Goal: Task Accomplishment & Management: Use online tool/utility

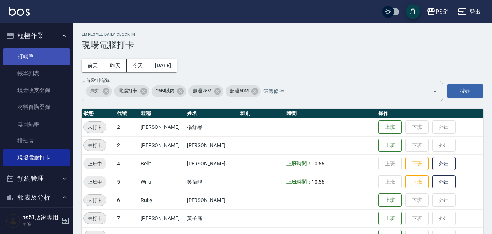
click at [38, 59] on link "打帳單" at bounding box center [36, 56] width 67 height 17
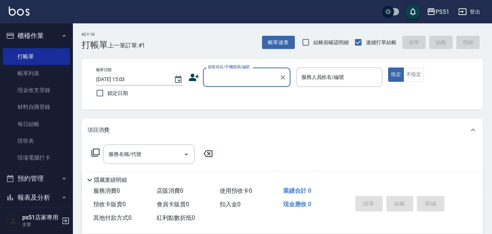
click at [232, 69] on label "顧客姓名/手機號碼/編號" at bounding box center [229, 66] width 42 height 5
click at [232, 71] on input "顧客姓名/手機號碼/編號" at bounding box center [241, 77] width 70 height 13
click at [233, 79] on input "顧客姓名/手機號碼/編號" at bounding box center [241, 77] width 70 height 13
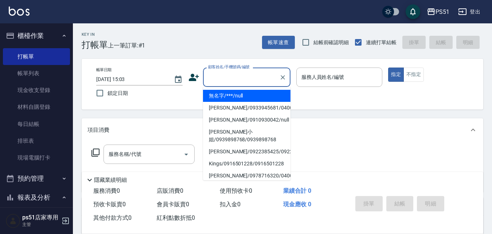
click at [241, 99] on li "無名字/***/null" at bounding box center [246, 96] width 87 height 12
type input "無名字/***/null"
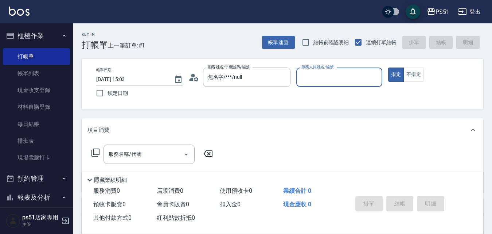
click at [323, 85] on div "服務人員姓名/編號" at bounding box center [339, 76] width 86 height 19
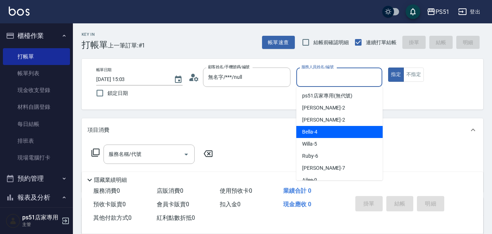
click at [315, 133] on span "Bella -4" at bounding box center [309, 132] width 15 height 8
type input "Bella-4"
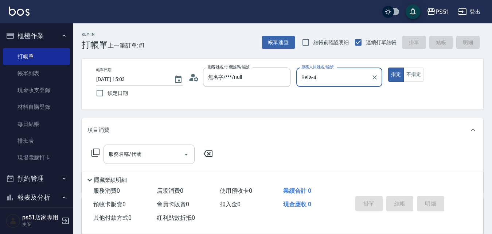
click at [159, 156] on input "服務名稱/代號" at bounding box center [144, 154] width 74 height 13
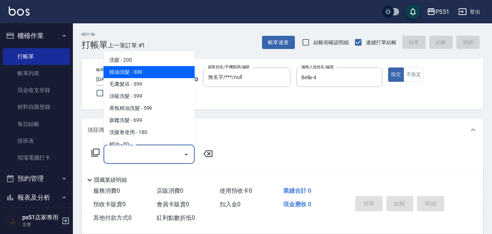
click at [165, 70] on span "精油洗髮 - 300" at bounding box center [149, 72] width 91 height 12
type input "精油洗髮(102)"
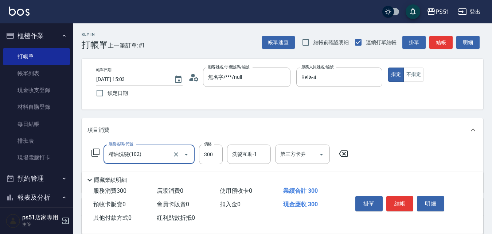
click at [223, 159] on div "服務名稱/代號 精油洗髮(102) 服務名稱/代號 價格 300 價格 洗髮互助-1 洗髮互助-1 第三方卡券 第三方卡券" at bounding box center [219, 154] width 265 height 20
click at [212, 156] on input "300" at bounding box center [211, 154] width 24 height 20
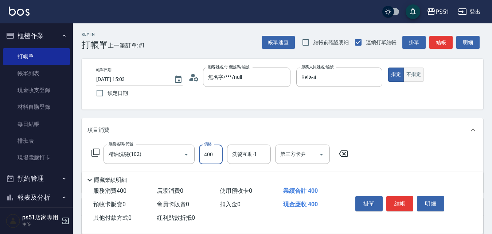
type input "400"
drag, startPoint x: 420, startPoint y: 74, endPoint x: 446, endPoint y: 48, distance: 36.9
click at [420, 74] on button "不指定" at bounding box center [414, 74] width 20 height 14
drag, startPoint x: 448, startPoint y: 45, endPoint x: 448, endPoint y: 71, distance: 25.9
click at [448, 45] on button "結帳" at bounding box center [440, 42] width 23 height 13
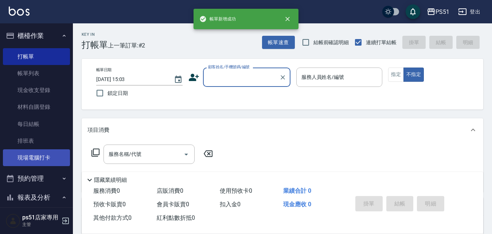
click at [42, 151] on link "現場電腦打卡" at bounding box center [36, 157] width 67 height 17
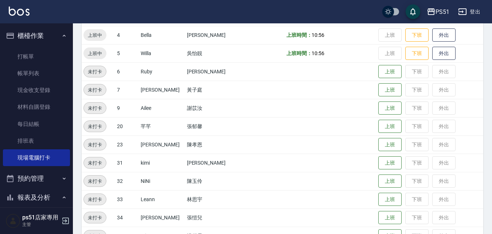
scroll to position [170, 0]
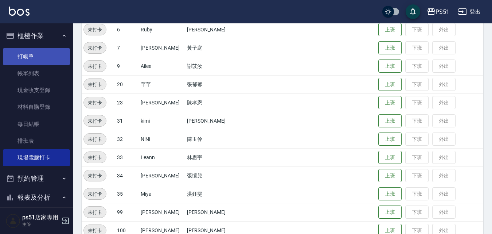
drag, startPoint x: 40, startPoint y: 51, endPoint x: 59, endPoint y: 54, distance: 19.2
click at [40, 51] on link "打帳單" at bounding box center [36, 56] width 67 height 17
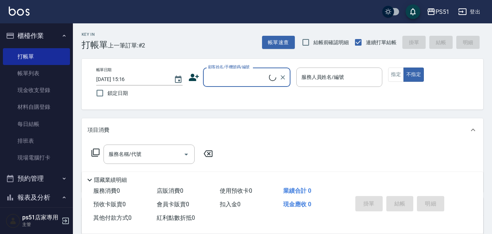
click at [209, 78] on input "顧客姓名/手機號碼/編號" at bounding box center [237, 77] width 63 height 13
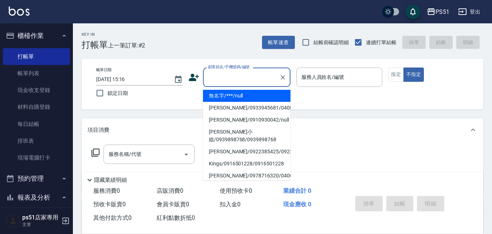
click at [241, 97] on li "無名字/***/null" at bounding box center [246, 96] width 87 height 12
type input "無名字/***/null"
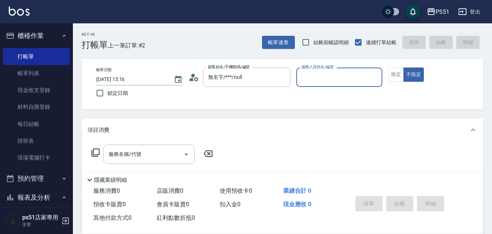
click at [330, 78] on input "服務人員姓名/編號" at bounding box center [340, 77] width 80 height 13
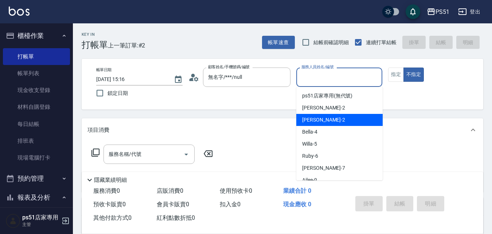
click at [330, 120] on div "[PERSON_NAME] -2" at bounding box center [339, 120] width 86 height 12
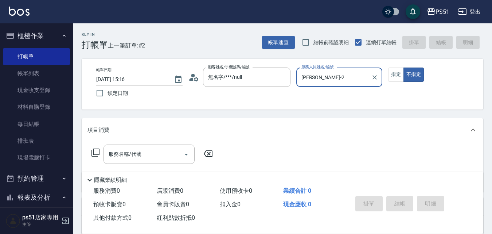
click at [339, 78] on input "[PERSON_NAME]-2" at bounding box center [334, 77] width 69 height 13
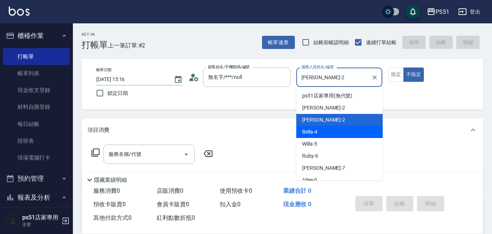
click at [332, 132] on div "Bella -4" at bounding box center [339, 132] width 86 height 12
type input "Bella-4"
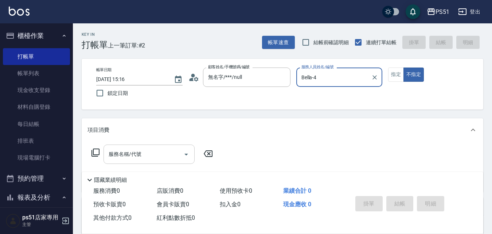
click at [165, 158] on input "服務名稱/代號" at bounding box center [144, 154] width 74 height 13
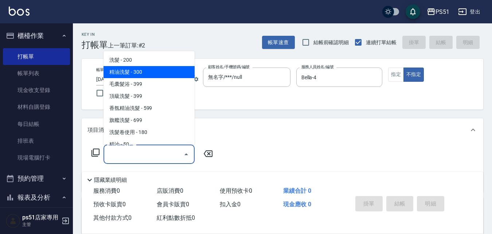
click at [167, 72] on span "精油洗髮 - 300" at bounding box center [149, 72] width 91 height 12
type input "精油洗髮(102)"
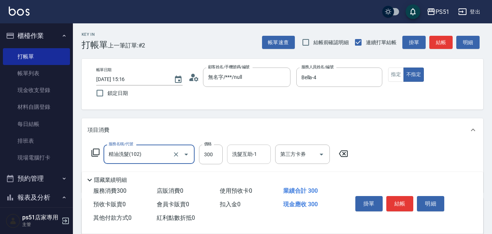
click at [239, 151] on div "洗髮互助-1 洗髮互助-1" at bounding box center [249, 153] width 44 height 19
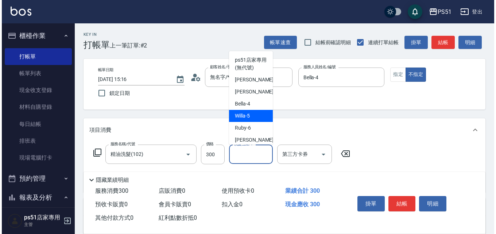
scroll to position [85, 0]
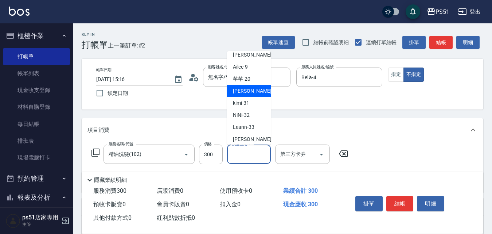
click at [239, 89] on span "[PERSON_NAME] -23" at bounding box center [256, 91] width 46 height 8
type input "孝恩-23"
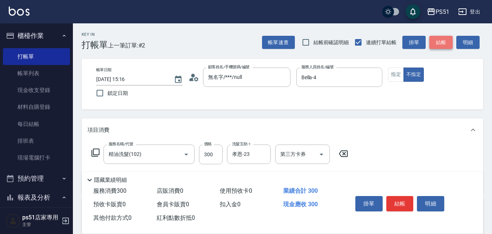
click at [450, 41] on button "結帳" at bounding box center [440, 42] width 23 height 13
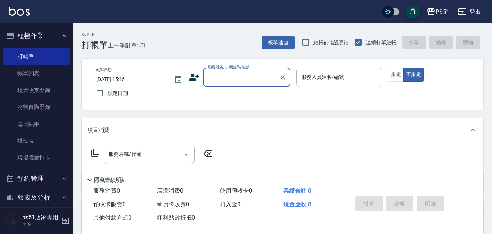
click at [233, 82] on input "顧客姓名/手機號碼/編號" at bounding box center [241, 77] width 70 height 13
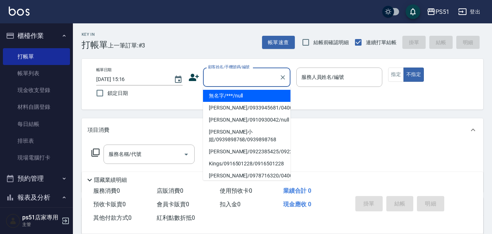
click at [247, 97] on li "無名字/***/null" at bounding box center [246, 96] width 87 height 12
type input "無名字/***/null"
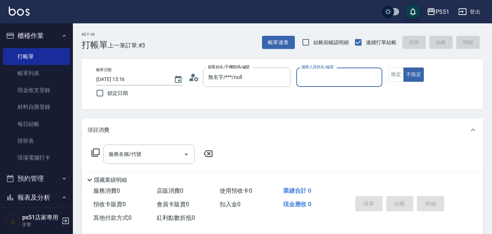
click at [364, 70] on div "服務人員姓名/編號" at bounding box center [339, 76] width 86 height 19
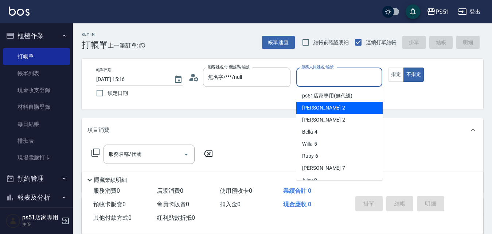
click at [362, 106] on div "[PERSON_NAME] -2" at bounding box center [339, 108] width 86 height 12
type input "[PERSON_NAME]-2"
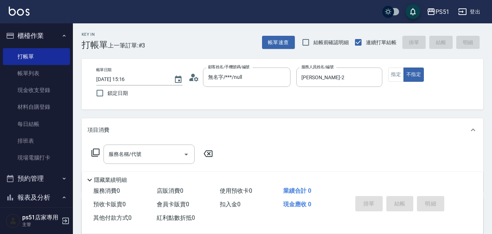
click at [96, 153] on icon at bounding box center [95, 152] width 9 height 9
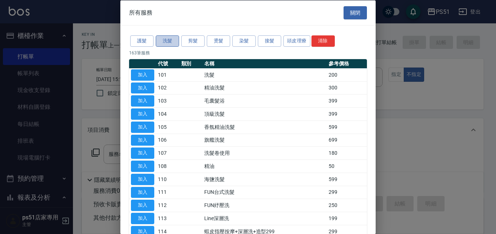
click at [169, 42] on button "洗髮" at bounding box center [167, 40] width 23 height 11
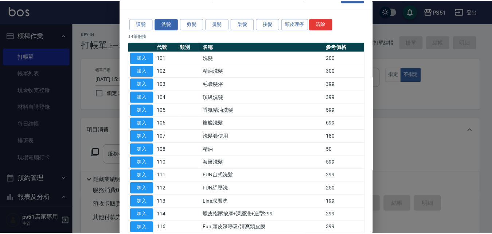
scroll to position [0, 0]
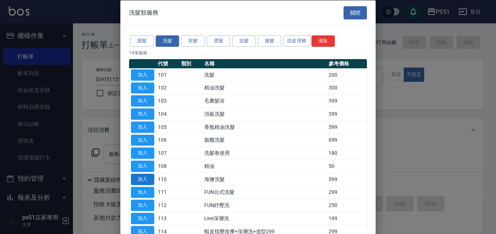
click at [143, 176] on button "加入" at bounding box center [142, 178] width 23 height 11
type input "海鹽洗髮(110)"
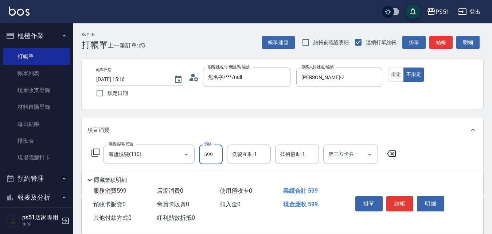
click at [213, 155] on input "599" at bounding box center [211, 154] width 24 height 20
type input "450"
click at [396, 200] on button "結帳" at bounding box center [399, 203] width 27 height 15
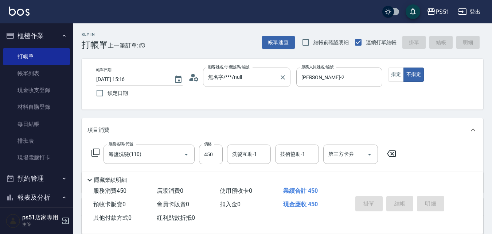
type input "[DATE] 15:42"
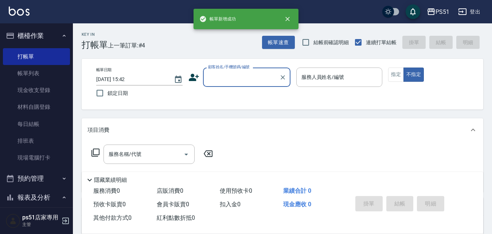
click at [244, 79] on input "顧客姓名/手機號碼/編號" at bounding box center [241, 77] width 70 height 13
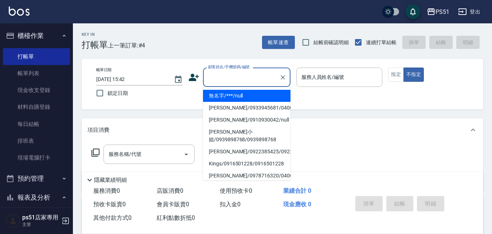
click at [249, 95] on li "無名字/***/null" at bounding box center [246, 96] width 87 height 12
type input "無名字/***/null"
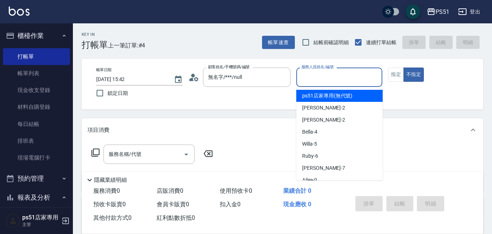
click at [323, 81] on input "服務人員姓名/編號" at bounding box center [340, 77] width 80 height 13
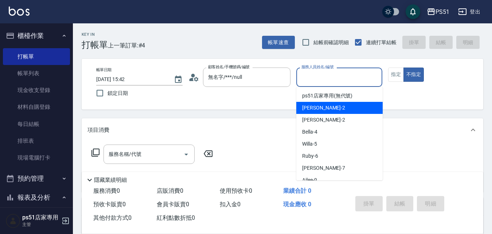
click at [327, 108] on div "[PERSON_NAME] -2" at bounding box center [339, 108] width 86 height 12
type input "[PERSON_NAME]-2"
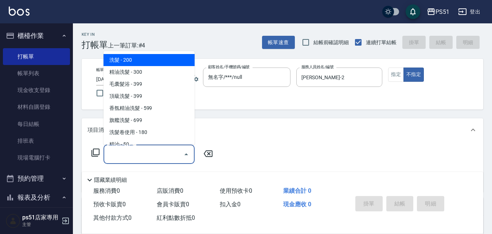
click at [139, 151] on input "服務名稱/代號" at bounding box center [144, 154] width 74 height 13
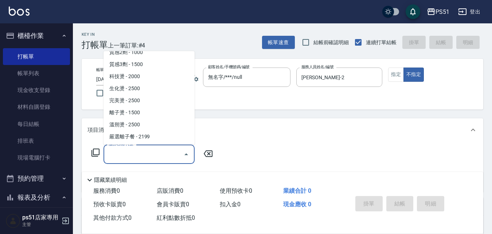
scroll to position [425, 0]
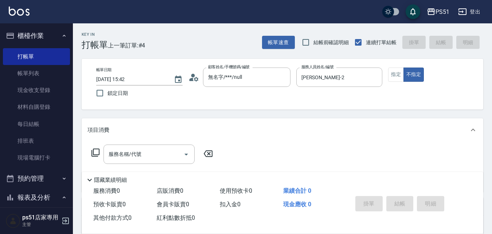
click at [95, 153] on icon at bounding box center [95, 152] width 9 height 9
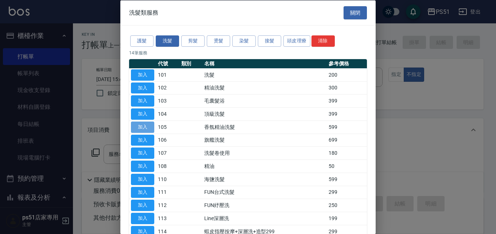
click at [145, 126] on button "加入" at bounding box center [142, 126] width 23 height 11
type input "香氛精油洗髮(105)"
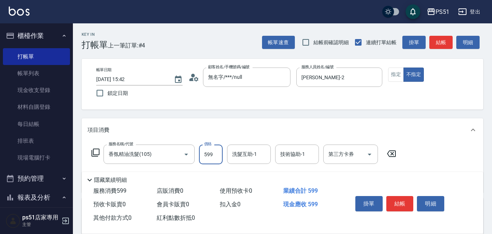
click at [209, 156] on input "599" at bounding box center [211, 154] width 24 height 20
type input "999"
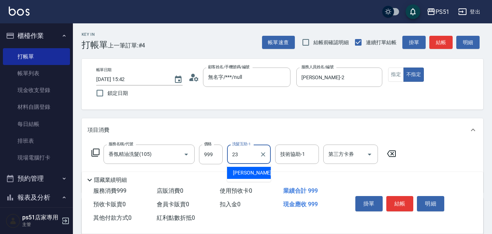
type input "孝恩-23"
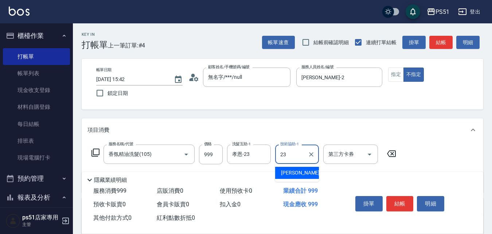
type input "孝恩-23"
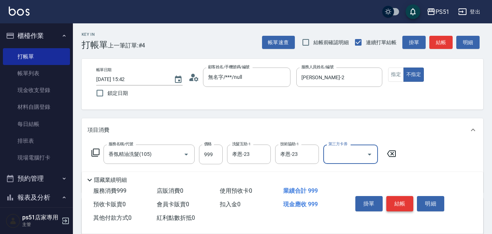
click at [402, 199] on button "結帳" at bounding box center [399, 203] width 27 height 15
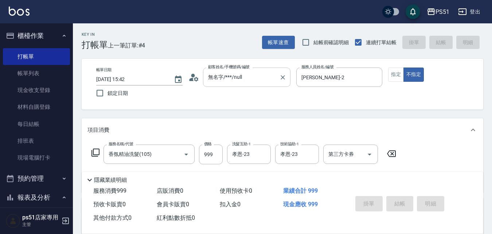
type input "[DATE] 15:47"
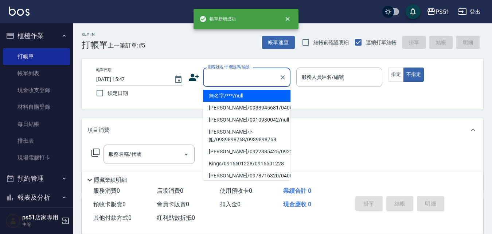
click at [248, 78] on input "顧客姓名/手機號碼/編號" at bounding box center [241, 77] width 70 height 13
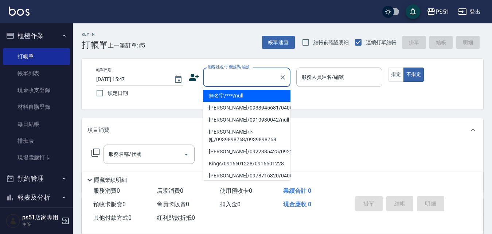
click at [251, 97] on li "無名字/***/null" at bounding box center [246, 96] width 87 height 12
type input "無名字/***/null"
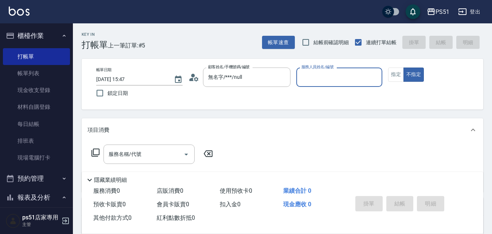
click at [333, 75] on input "服務人員姓名/編號" at bounding box center [340, 77] width 80 height 13
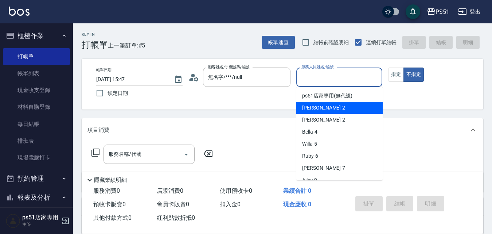
click at [336, 105] on div "[PERSON_NAME] -2" at bounding box center [339, 108] width 86 height 12
type input "[PERSON_NAME]-2"
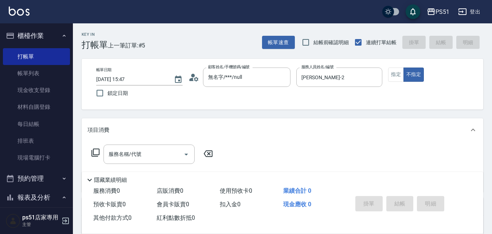
click at [98, 154] on icon at bounding box center [95, 152] width 9 height 9
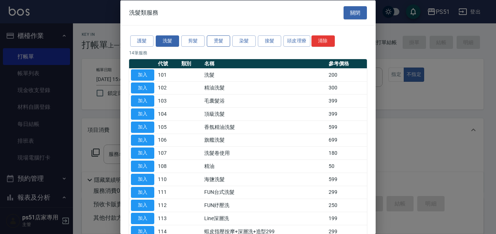
click at [219, 40] on button "燙髮" at bounding box center [218, 40] width 23 height 11
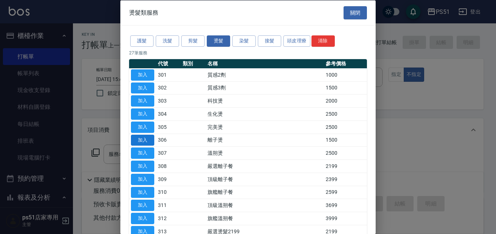
click at [145, 137] on button "加入" at bounding box center [142, 139] width 23 height 11
type input "離子燙(306)"
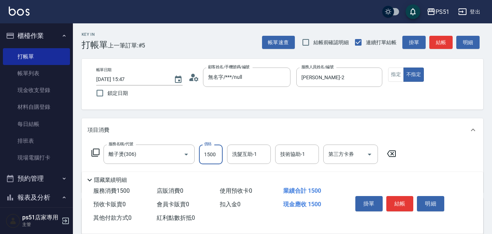
click at [218, 156] on input "1500" at bounding box center [211, 154] width 24 height 20
type input "1200"
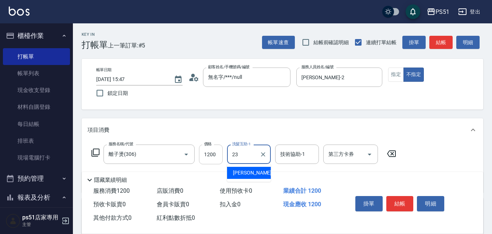
type input "孝恩-23"
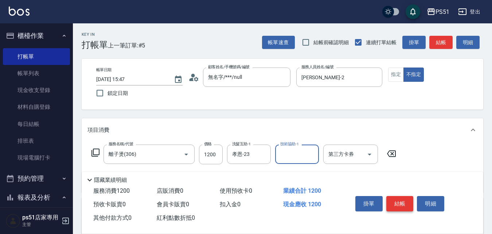
click at [404, 199] on button "結帳" at bounding box center [399, 203] width 27 height 15
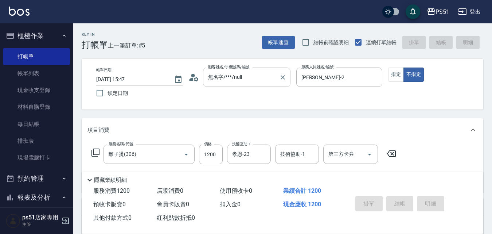
type input "[DATE] 15:48"
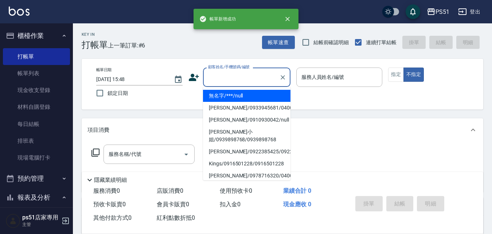
click at [242, 82] on input "顧客姓名/手機號碼/編號" at bounding box center [241, 77] width 70 height 13
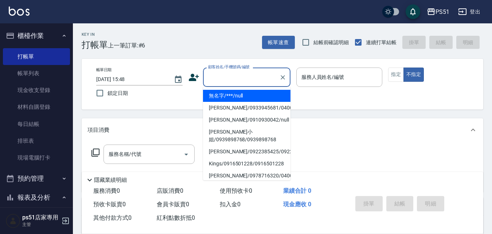
click at [249, 91] on li "無名字/***/null" at bounding box center [246, 96] width 87 height 12
type input "無名字/***/null"
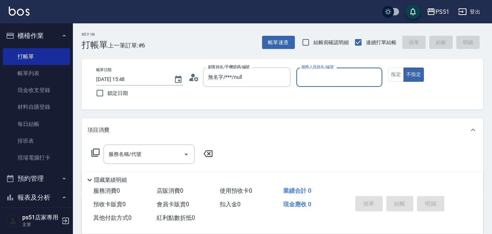
click at [352, 78] on input "服務人員姓名/編號" at bounding box center [340, 77] width 80 height 13
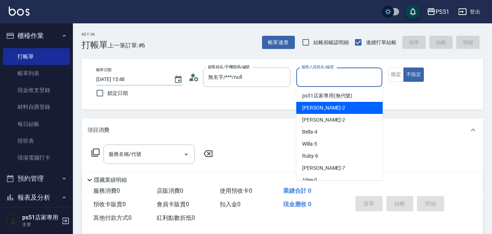
click at [345, 108] on div "[PERSON_NAME] -2" at bounding box center [339, 108] width 86 height 12
type input "[PERSON_NAME]-2"
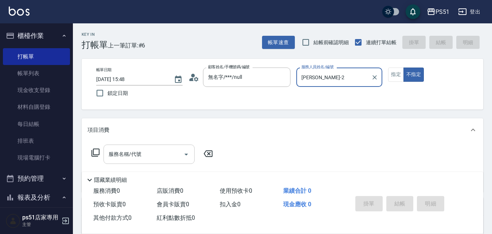
click at [144, 158] on input "服務名稱/代號" at bounding box center [144, 154] width 74 height 13
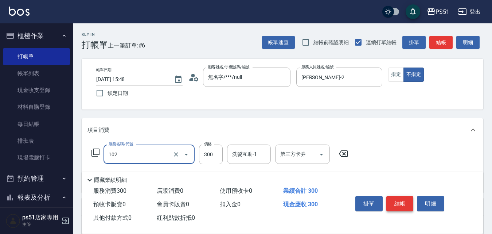
type input "精油洗髮(102)"
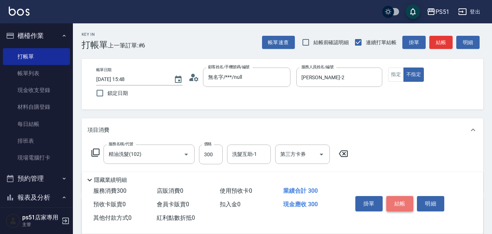
click at [397, 200] on button "結帳" at bounding box center [399, 203] width 27 height 15
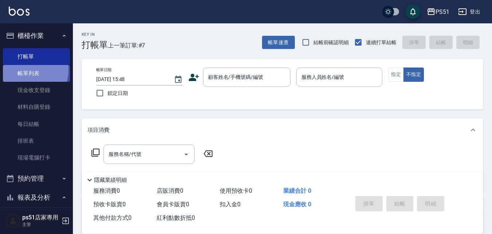
click at [27, 70] on link "帳單列表" at bounding box center [36, 73] width 67 height 17
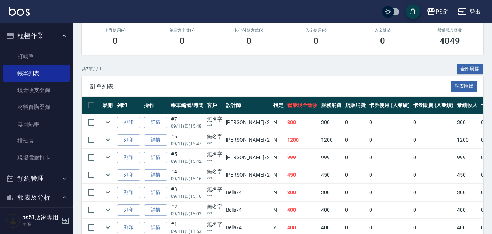
scroll to position [165, 0]
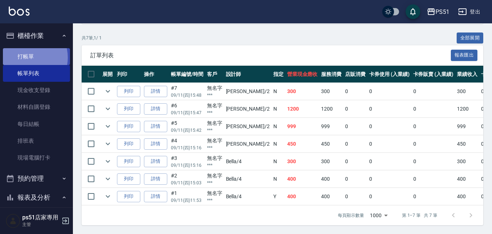
click at [27, 57] on link "打帳單" at bounding box center [36, 56] width 67 height 17
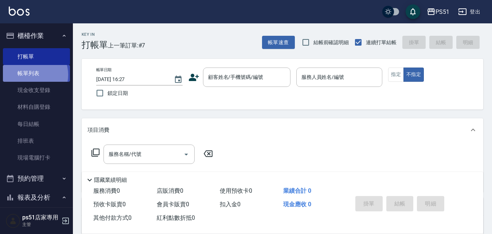
click at [30, 75] on link "帳單列表" at bounding box center [36, 73] width 67 height 17
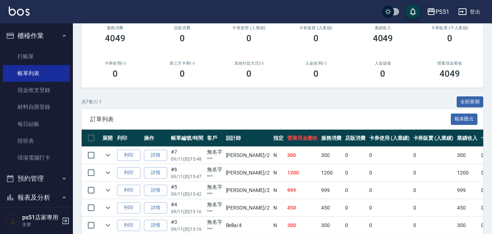
scroll to position [80, 0]
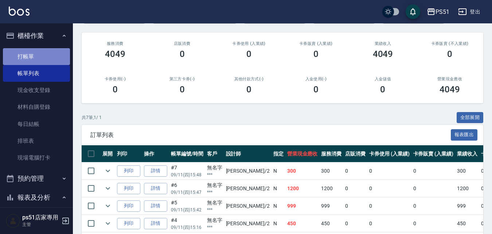
click at [45, 58] on link "打帳單" at bounding box center [36, 56] width 67 height 17
